Goal: Task Accomplishment & Management: Manage account settings

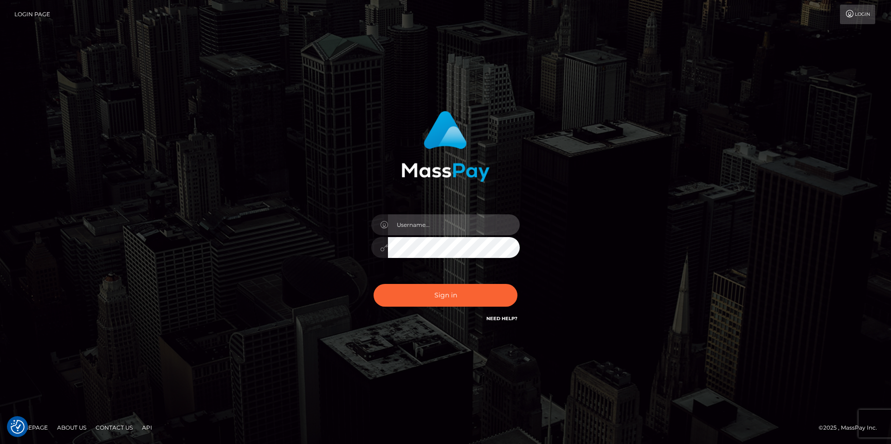
click at [417, 234] on input "text" at bounding box center [454, 224] width 132 height 21
type input "smiley.throne"
click at [432, 230] on input "text" at bounding box center [454, 224] width 132 height 21
type input "smiley.throne"
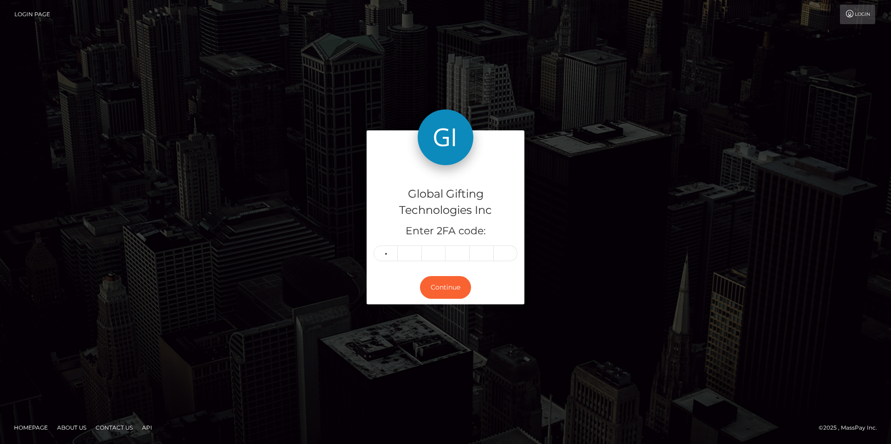
type input "7"
type input "4"
type input "0"
type input "3"
type input "4"
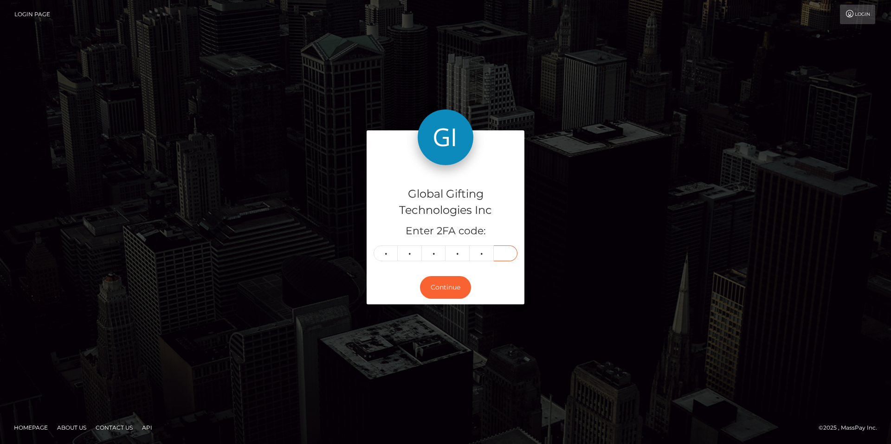
type input "8"
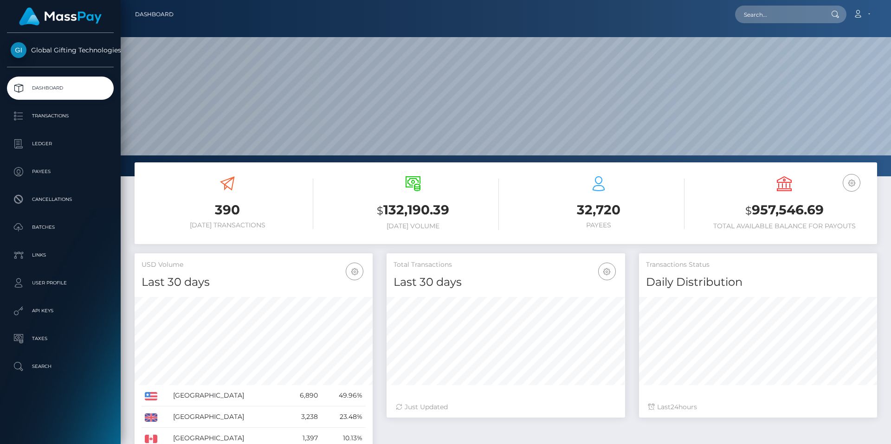
scroll to position [165, 239]
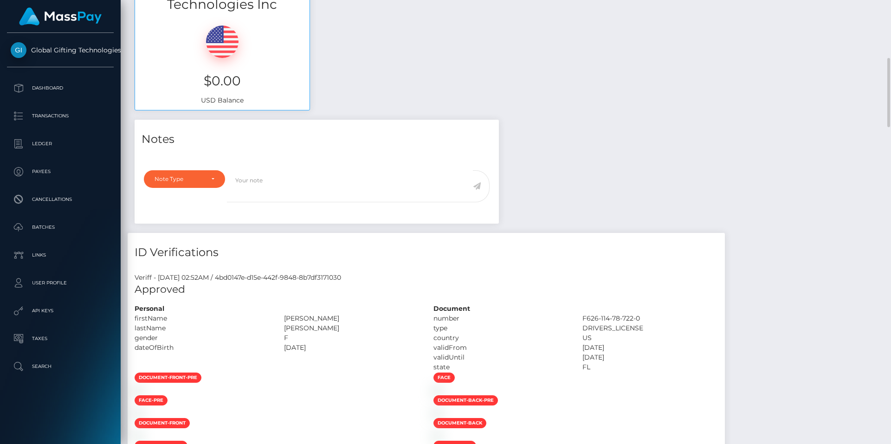
scroll to position [650, 0]
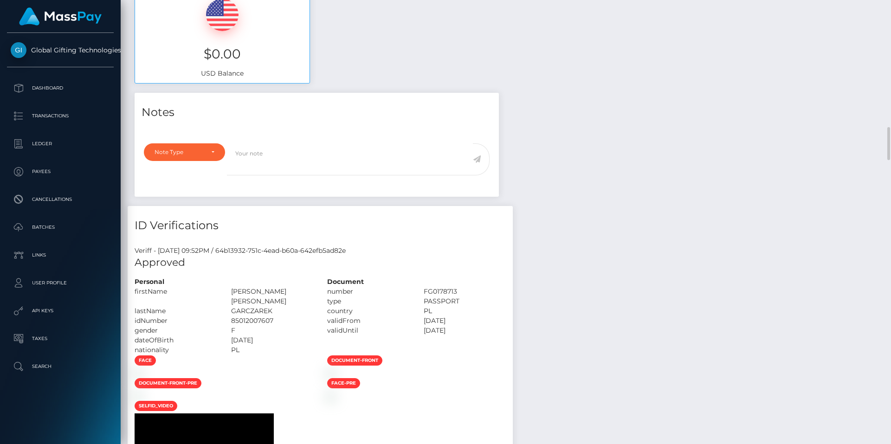
scroll to position [742, 0]
